Goal: Find specific page/section: Find specific page/section

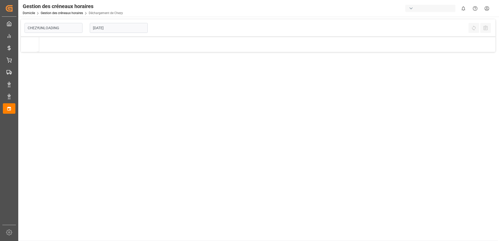
type input "Chezy Unloading"
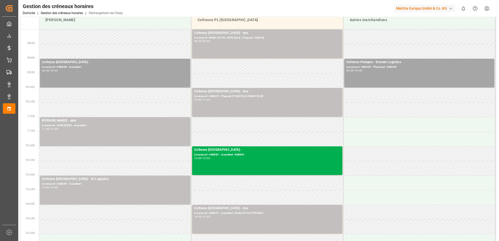
scroll to position [26, 0]
